Goal: Information Seeking & Learning: Understand process/instructions

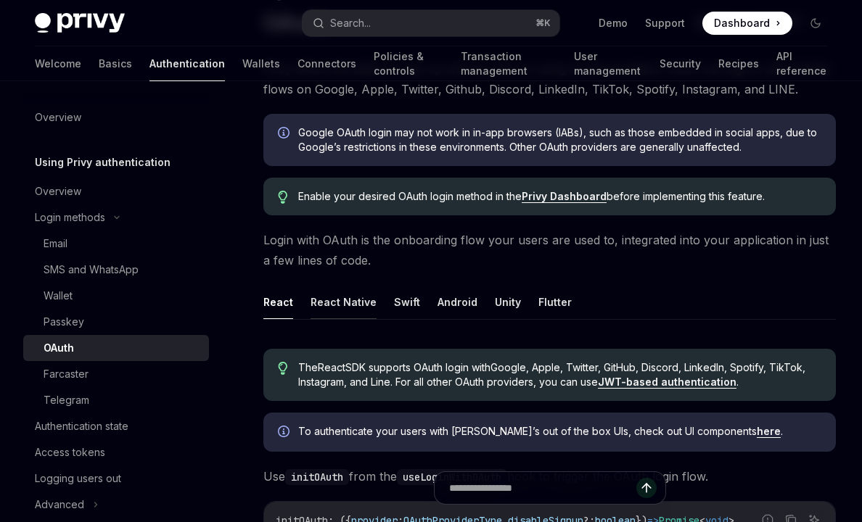
click at [324, 304] on button "React Native" at bounding box center [344, 302] width 66 height 34
type textarea "*"
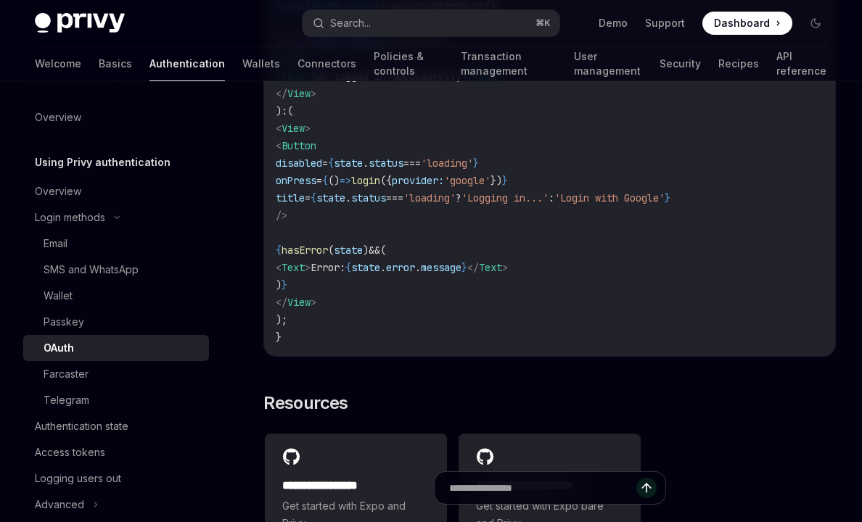
scroll to position [3068, 0]
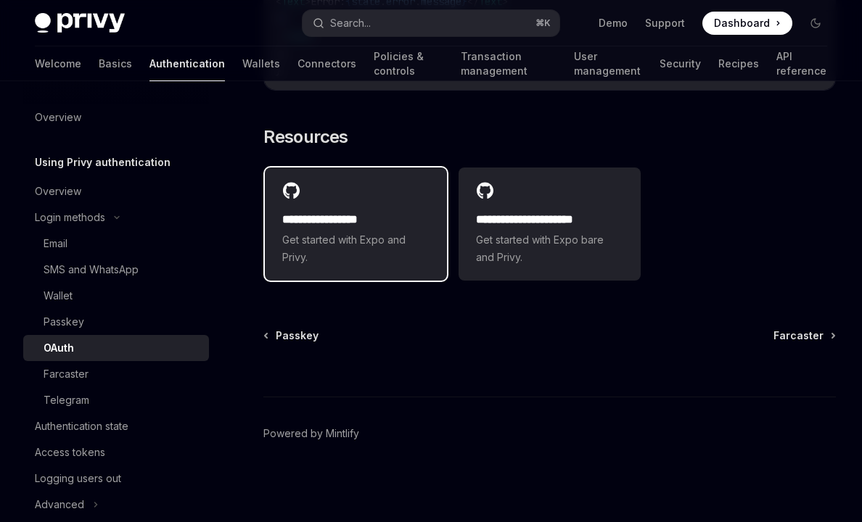
click at [427, 235] on span "Get started with Expo and Privy." at bounding box center [355, 248] width 147 height 35
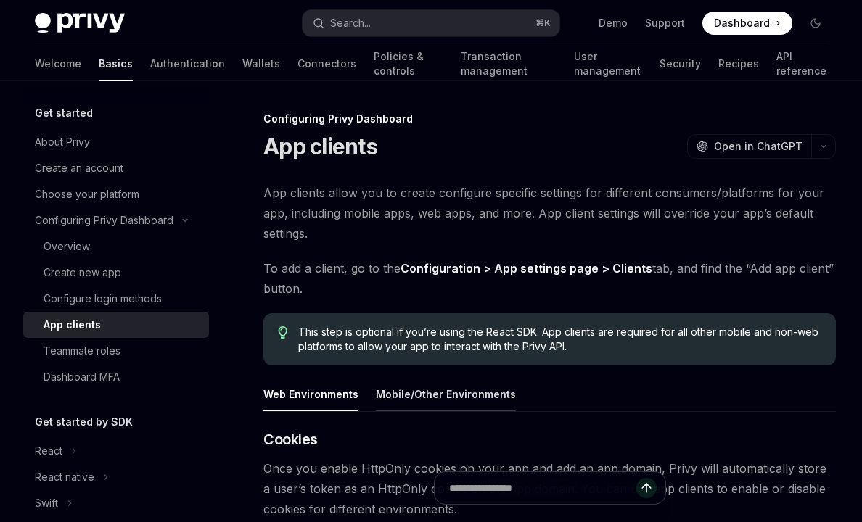
click at [475, 406] on button "Mobile/Other Environments" at bounding box center [446, 394] width 140 height 34
type textarea "*"
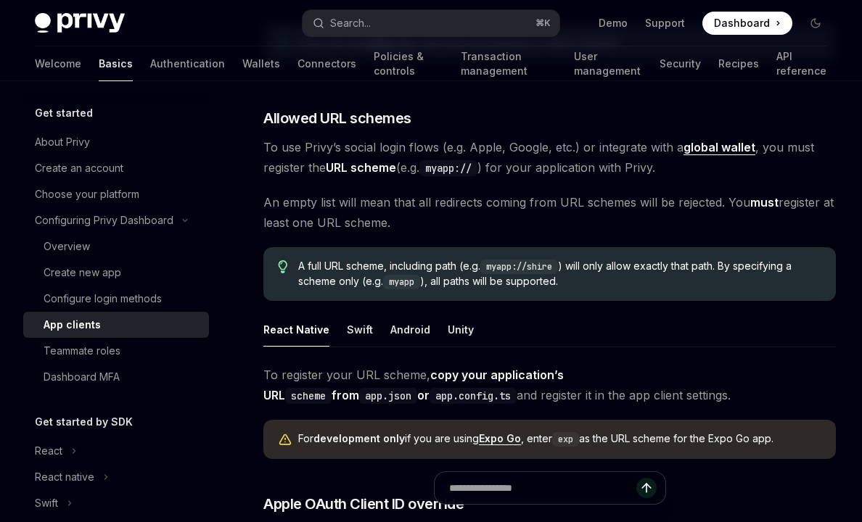
scroll to position [796, 0]
